Goal: Transaction & Acquisition: Purchase product/service

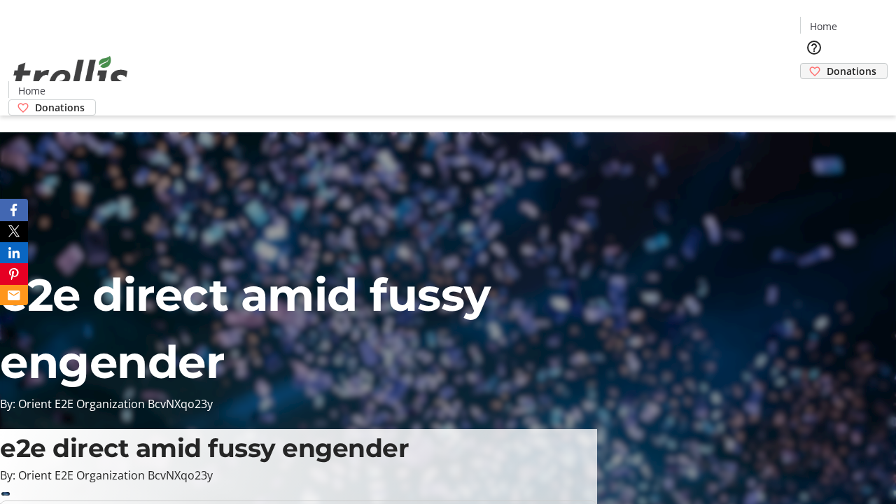
click at [826, 64] on span "Donations" at bounding box center [851, 71] width 50 height 15
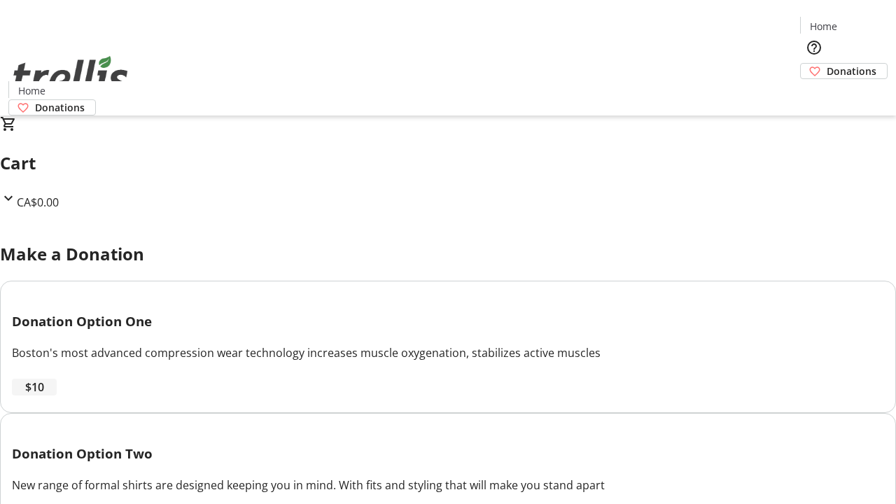
click at [44, 395] on span "$10" at bounding box center [34, 387] width 19 height 17
